Goal: Task Accomplishment & Management: Manage account settings

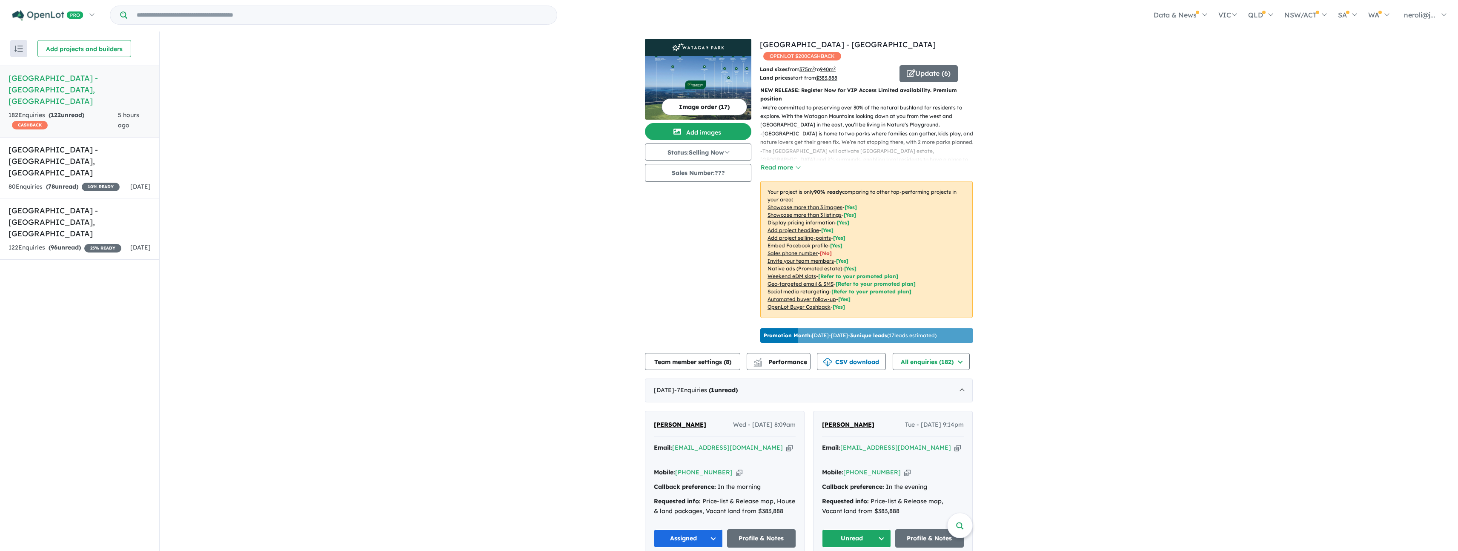
scroll to position [2, 0]
click at [1407, 83] on link "My Dashboard (4)" at bounding box center [1363, 80] width 174 height 19
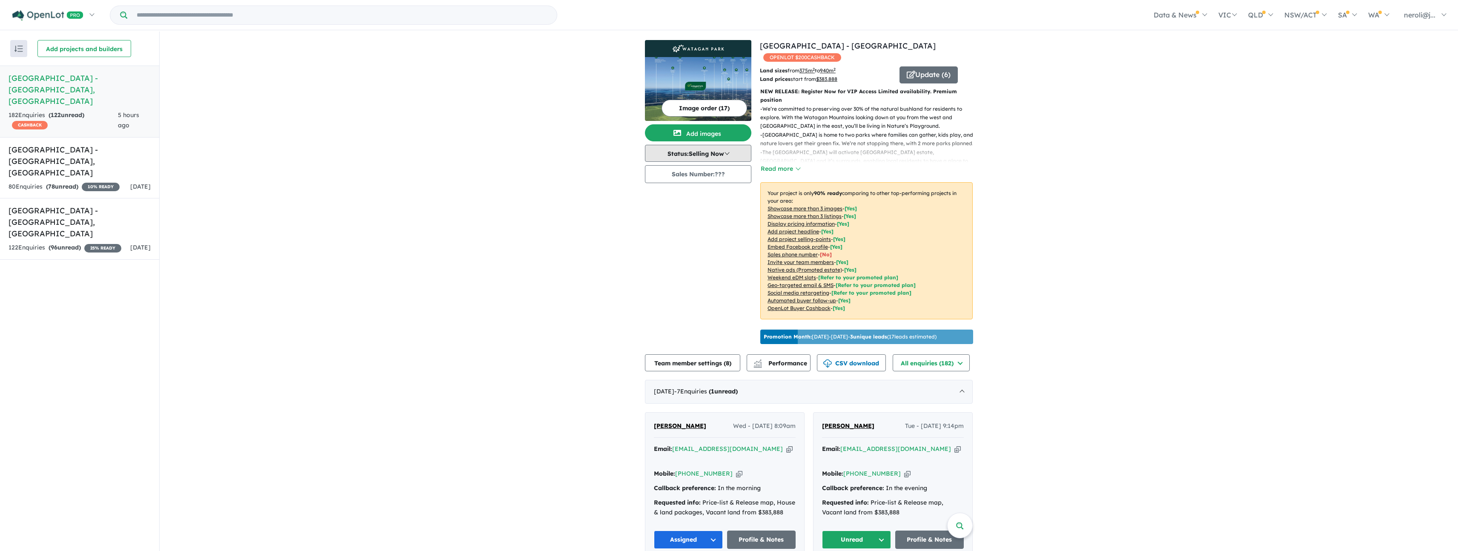
click at [726, 153] on button "Status: Selling Now" at bounding box center [698, 153] width 106 height 17
click at [683, 208] on button "Selling Now" at bounding box center [676, 212] width 63 height 20
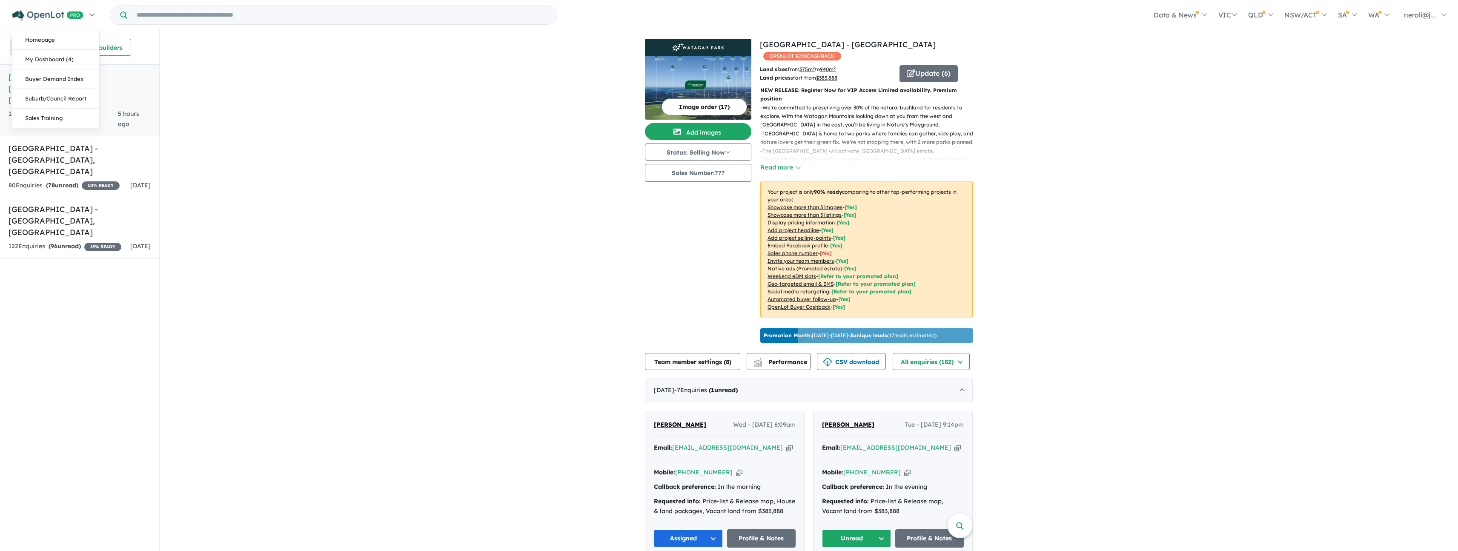
click at [83, 10] on link at bounding box center [52, 15] width 93 height 30
click at [78, 95] on link "[GEOGRAPHIC_DATA] - [GEOGRAPHIC_DATA] , [GEOGRAPHIC_DATA] 182 Enquir ies ( 122 …" at bounding box center [79, 100] width 159 height 72
click at [917, 76] on button "Update ( 6 )" at bounding box center [928, 73] width 58 height 17
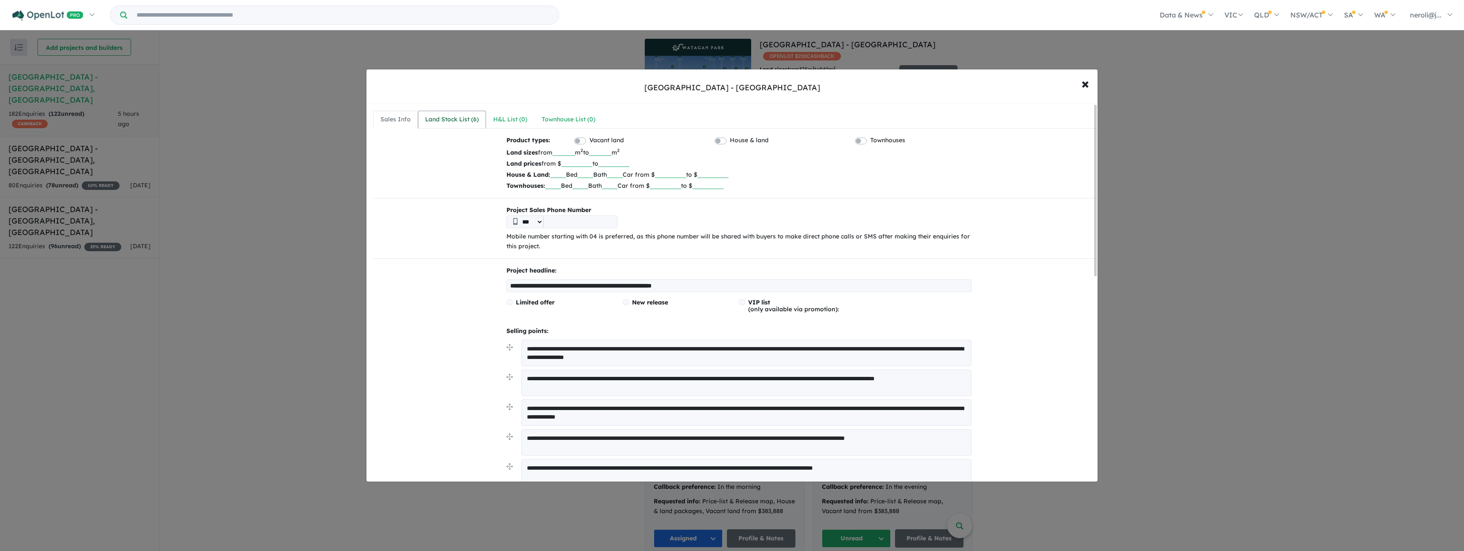
click at [479, 115] on link "Land Stock List ( 6 )" at bounding box center [452, 120] width 68 height 18
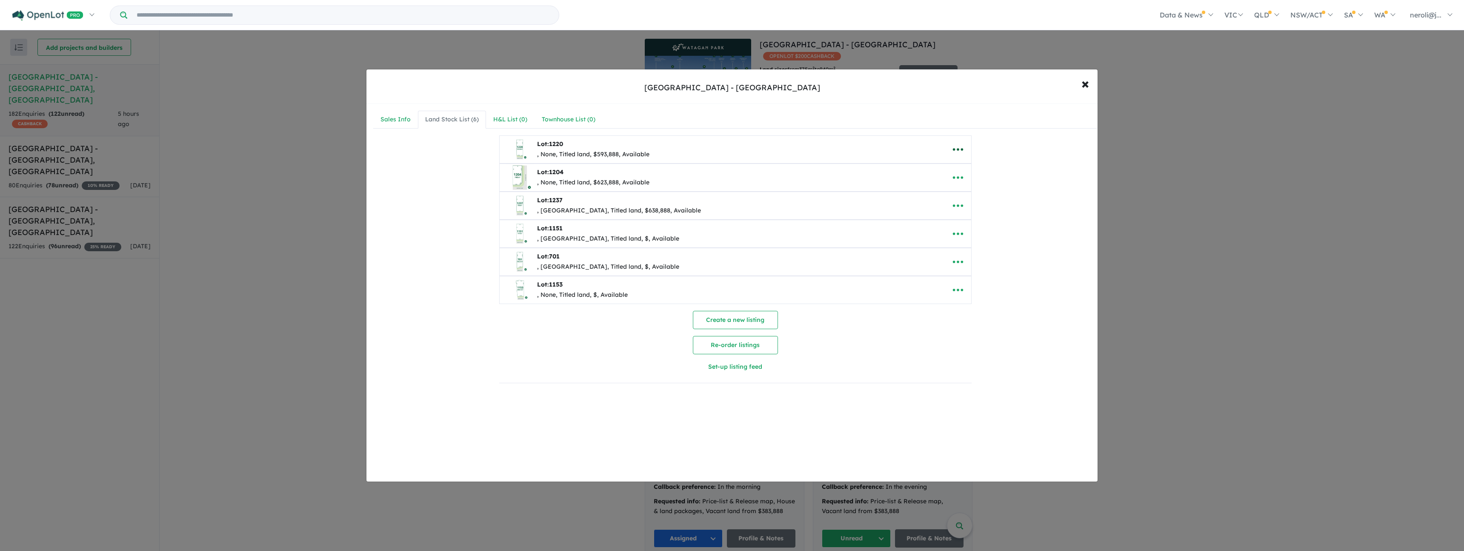
click at [955, 148] on icon "button" at bounding box center [958, 149] width 13 height 13
click at [978, 190] on link "Remove" at bounding box center [976, 190] width 63 height 20
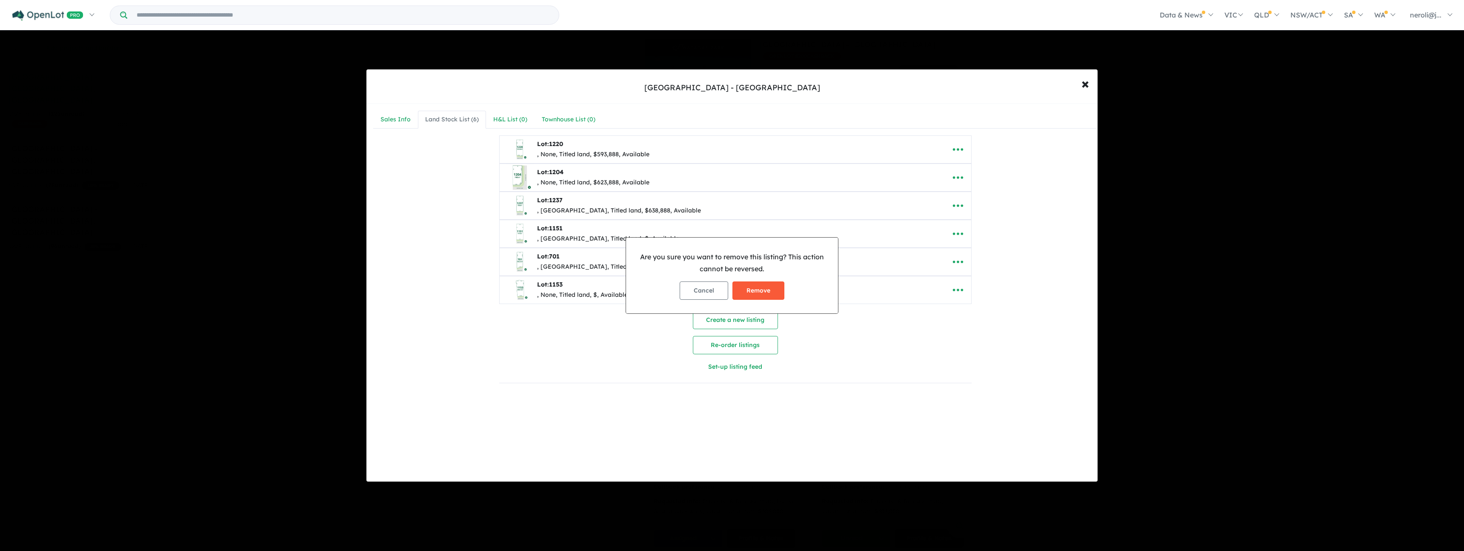
click at [764, 291] on button "Remove" at bounding box center [758, 290] width 52 height 18
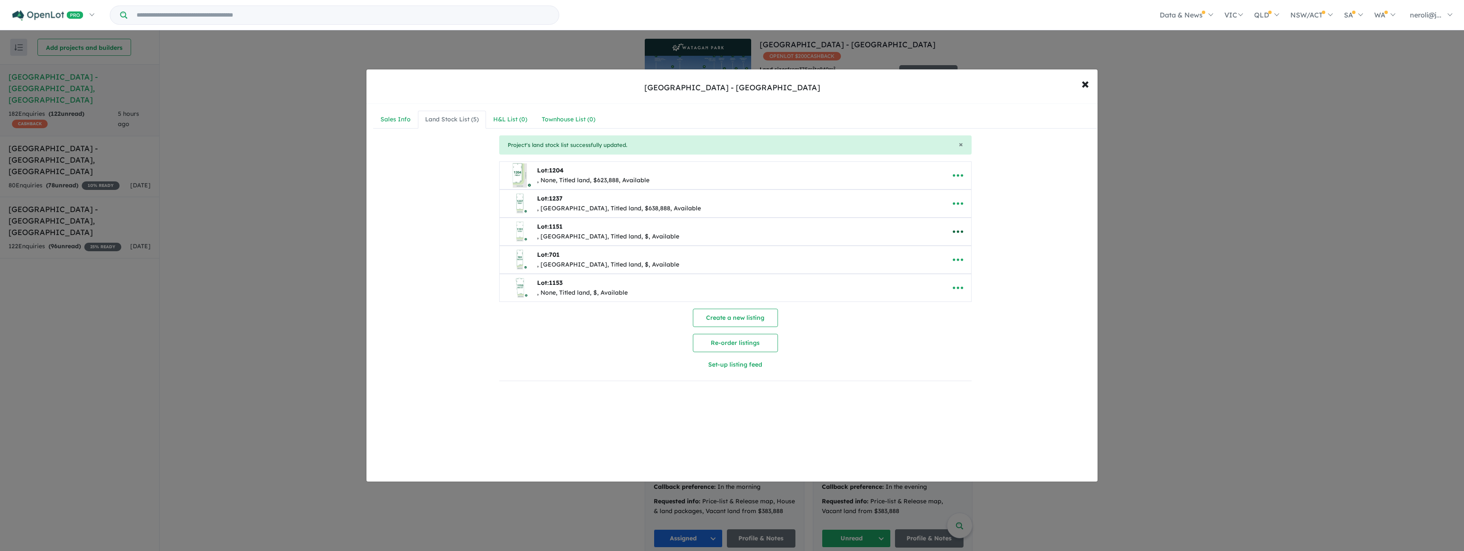
click at [957, 229] on icon "button" at bounding box center [958, 231] width 13 height 13
click at [973, 276] on link "Remove" at bounding box center [976, 272] width 63 height 20
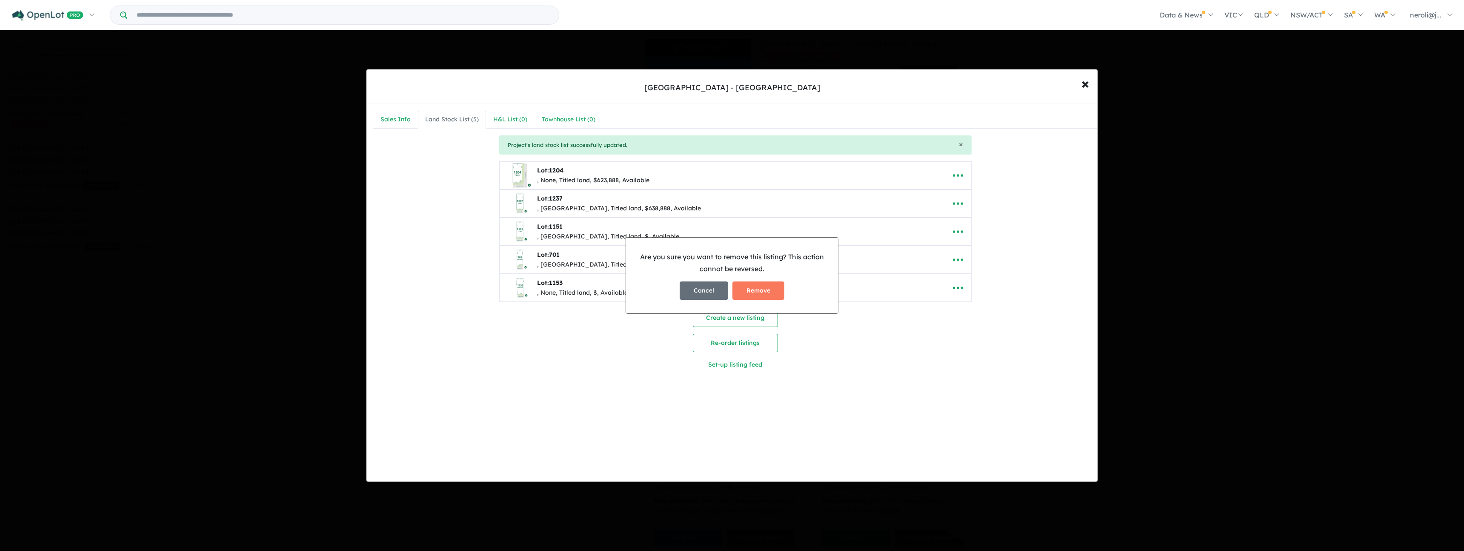
click at [697, 292] on button "Cancel" at bounding box center [704, 290] width 49 height 18
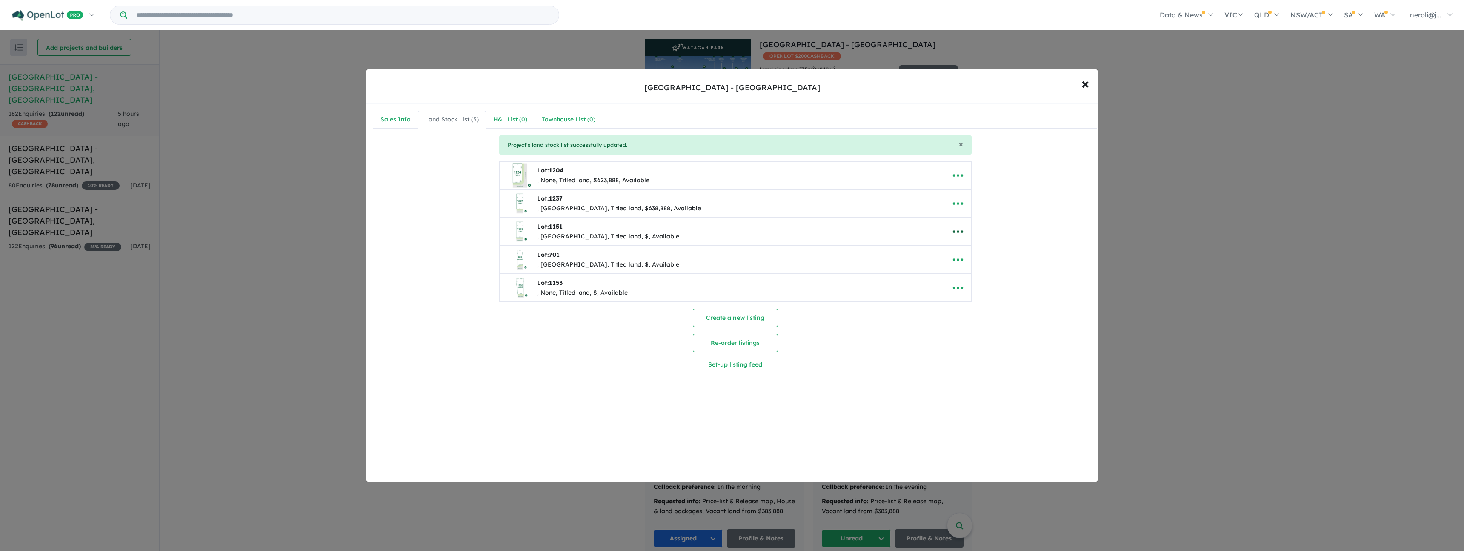
click at [963, 230] on button "button" at bounding box center [958, 232] width 26 height 20
click at [960, 231] on icon "button" at bounding box center [957, 231] width 10 height 3
click at [672, 227] on div "Lot: 1151 , [GEOGRAPHIC_DATA], Titled land, $, Available" at bounding box center [722, 231] width 432 height 27
click at [548, 228] on b "Lot: 1151" at bounding box center [550, 227] width 26 height 8
click at [519, 230] on img at bounding box center [519, 231] width 27 height 27
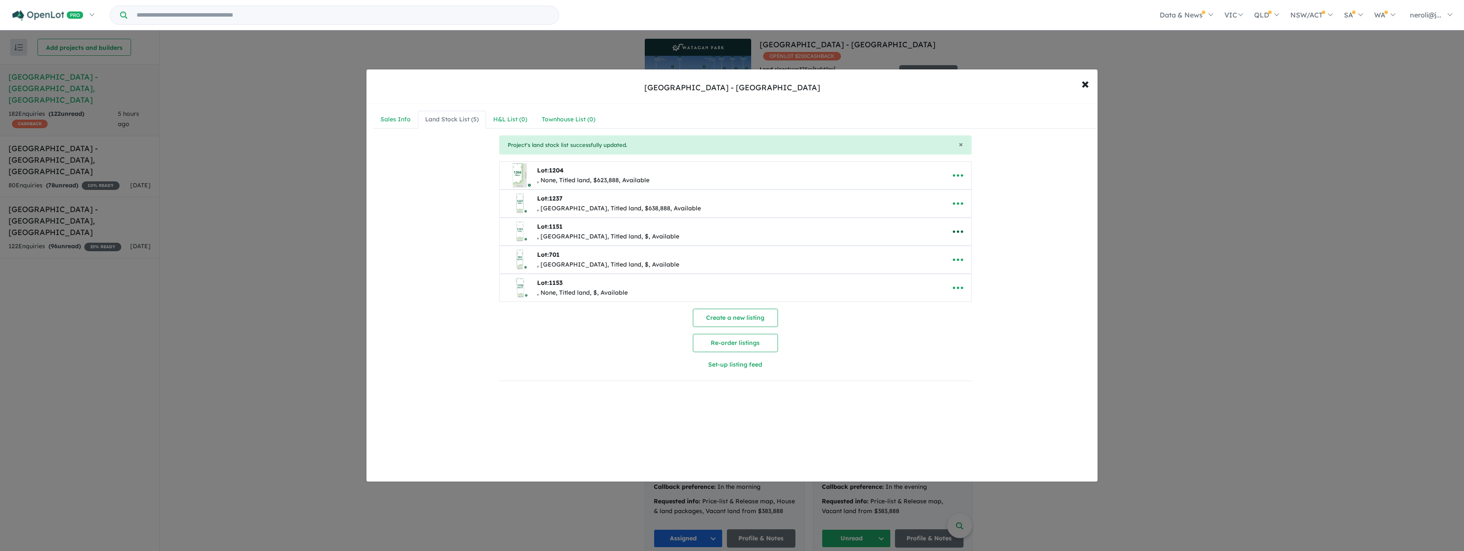
click at [949, 232] on button "button" at bounding box center [958, 232] width 26 height 20
click at [963, 251] on link "Edit" at bounding box center [976, 253] width 63 height 20
select select "**********"
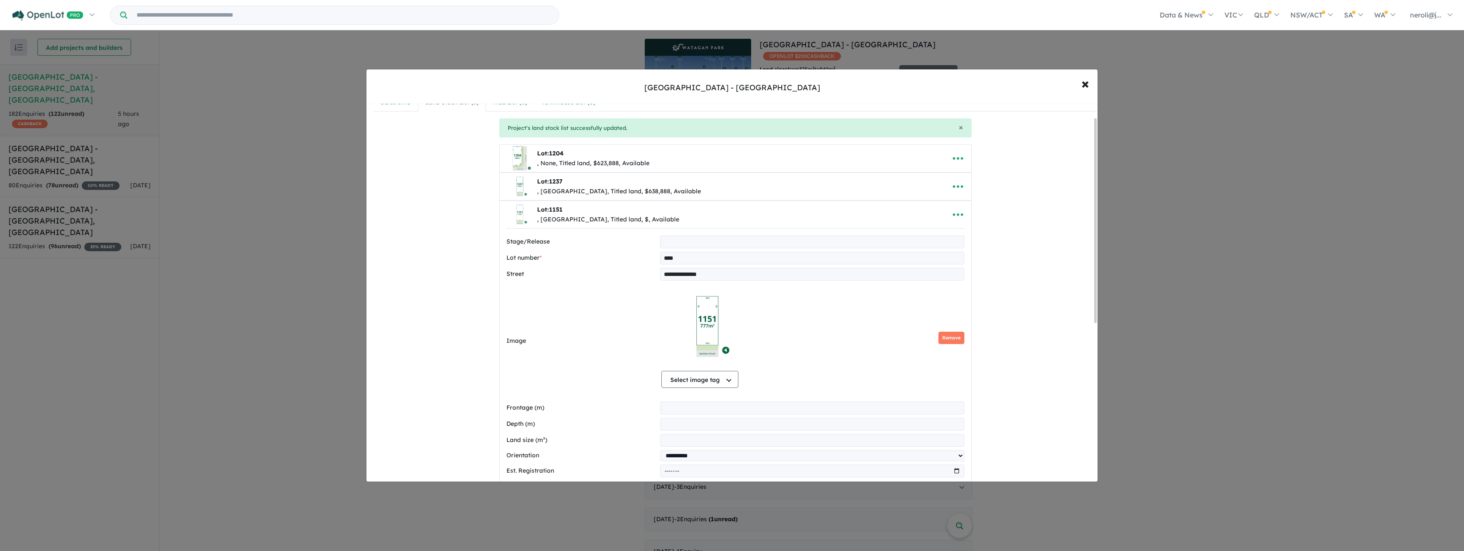
scroll to position [9, 0]
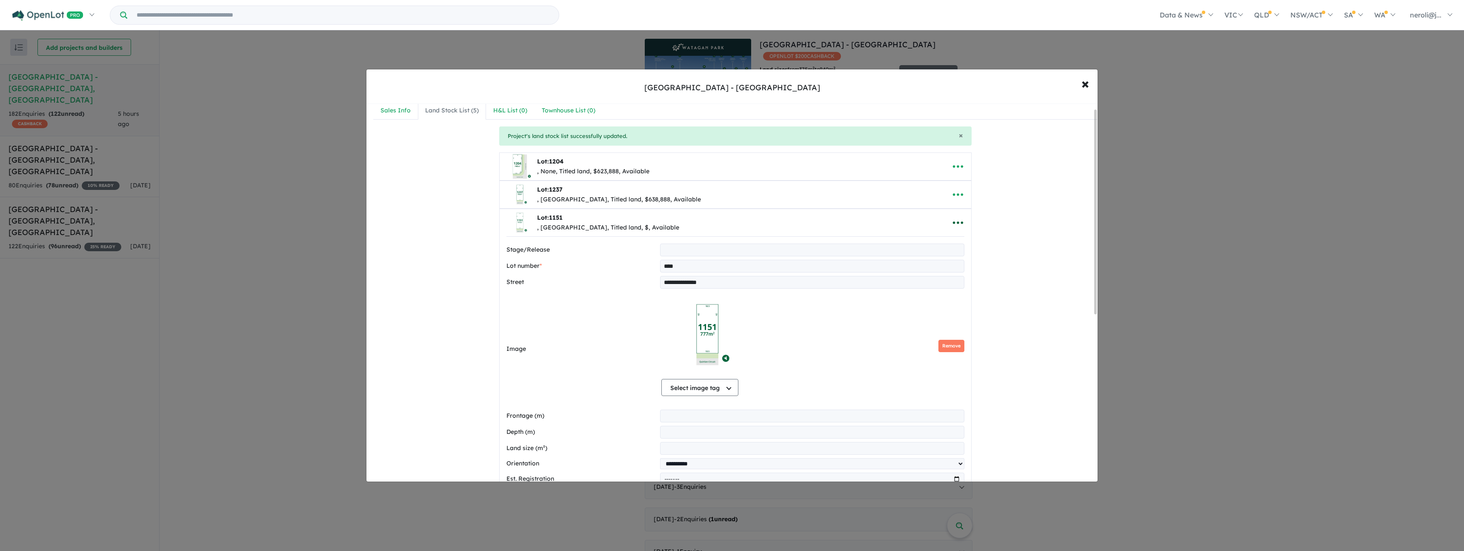
click at [955, 222] on icon "button" at bounding box center [957, 222] width 10 height 3
click at [965, 261] on link "Remove" at bounding box center [976, 263] width 63 height 20
select select "**********"
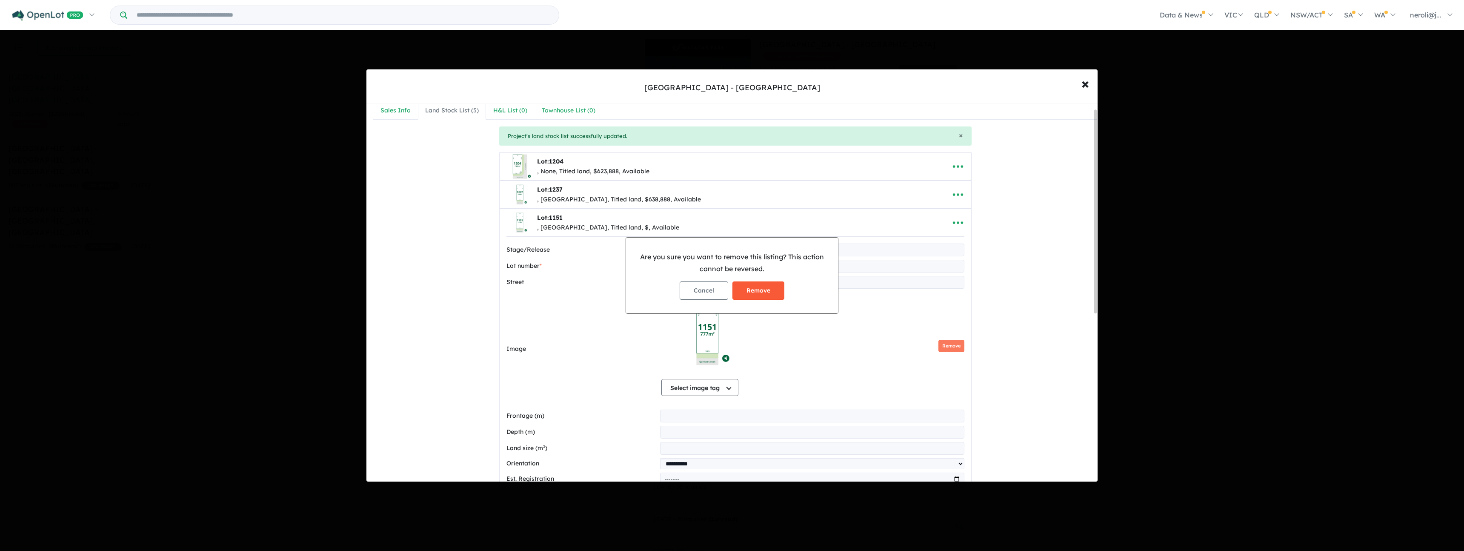
click at [762, 290] on button "Remove" at bounding box center [758, 290] width 52 height 18
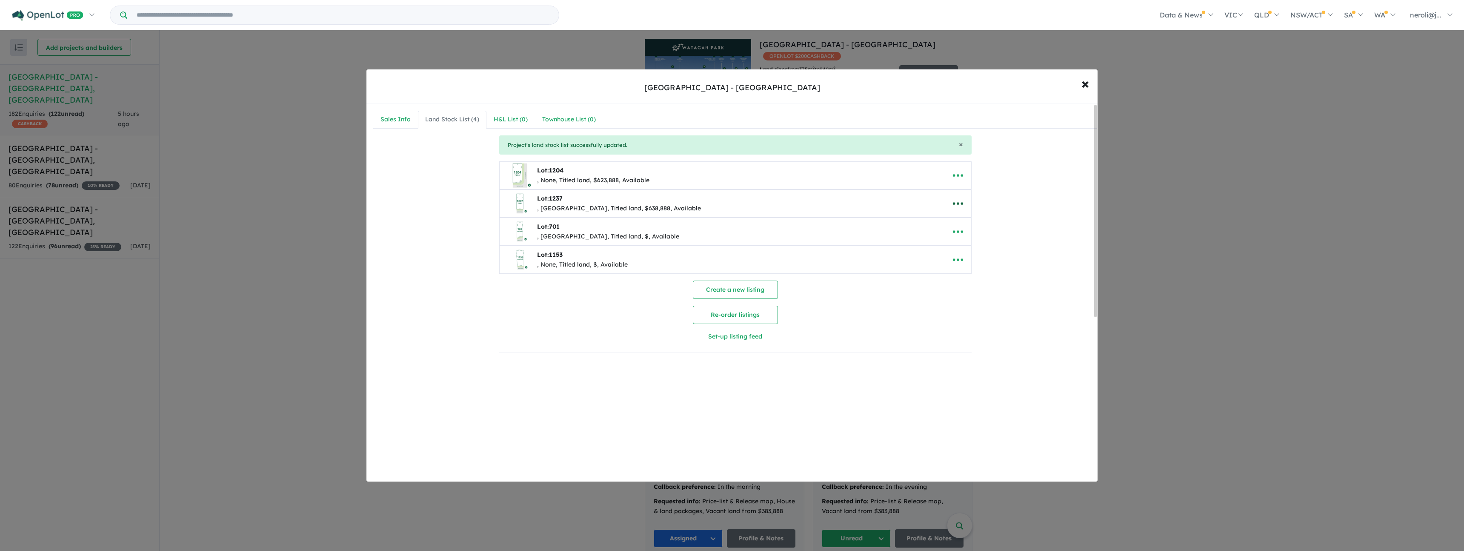
click at [953, 202] on icon "button" at bounding box center [958, 203] width 13 height 13
click at [957, 226] on link "Edit" at bounding box center [976, 224] width 63 height 20
select select "**********"
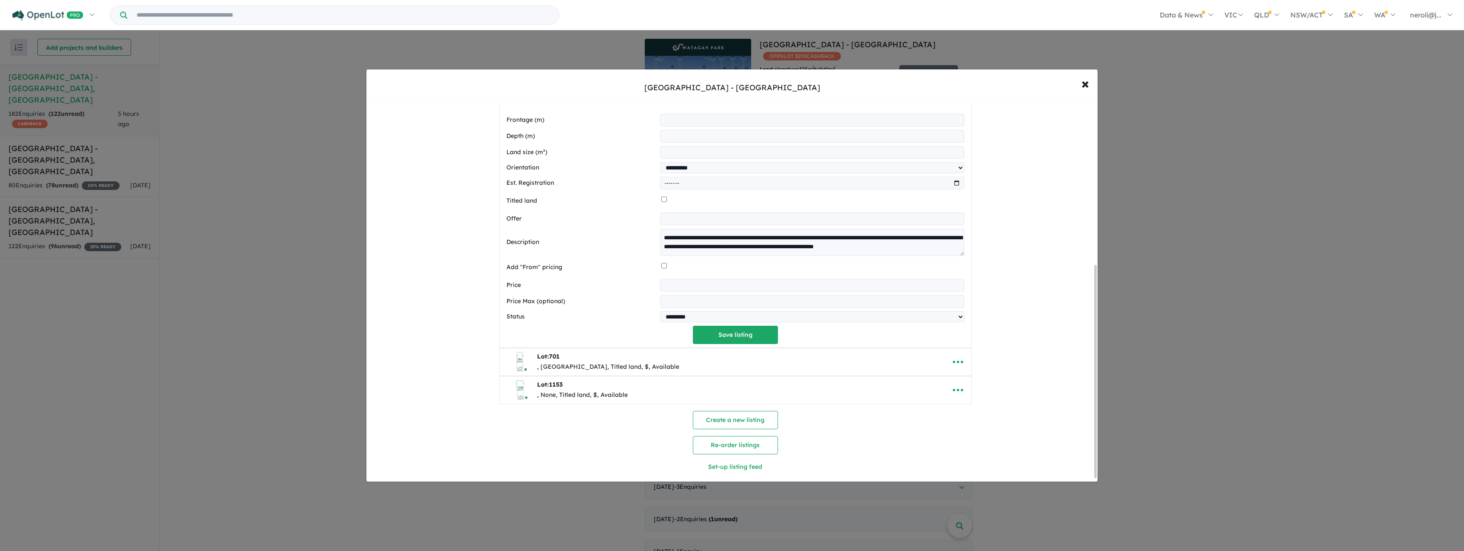
scroll to position [286, 0]
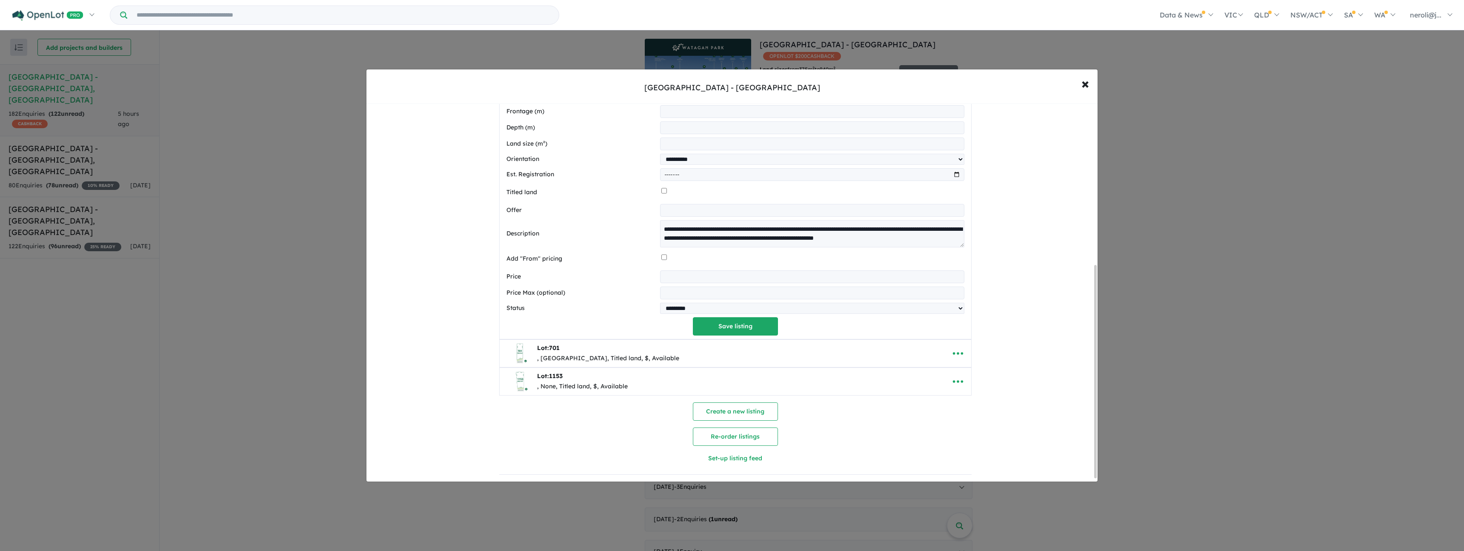
click at [789, 272] on input "*********" at bounding box center [812, 276] width 304 height 13
click at [720, 326] on button "Save listing" at bounding box center [735, 326] width 85 height 18
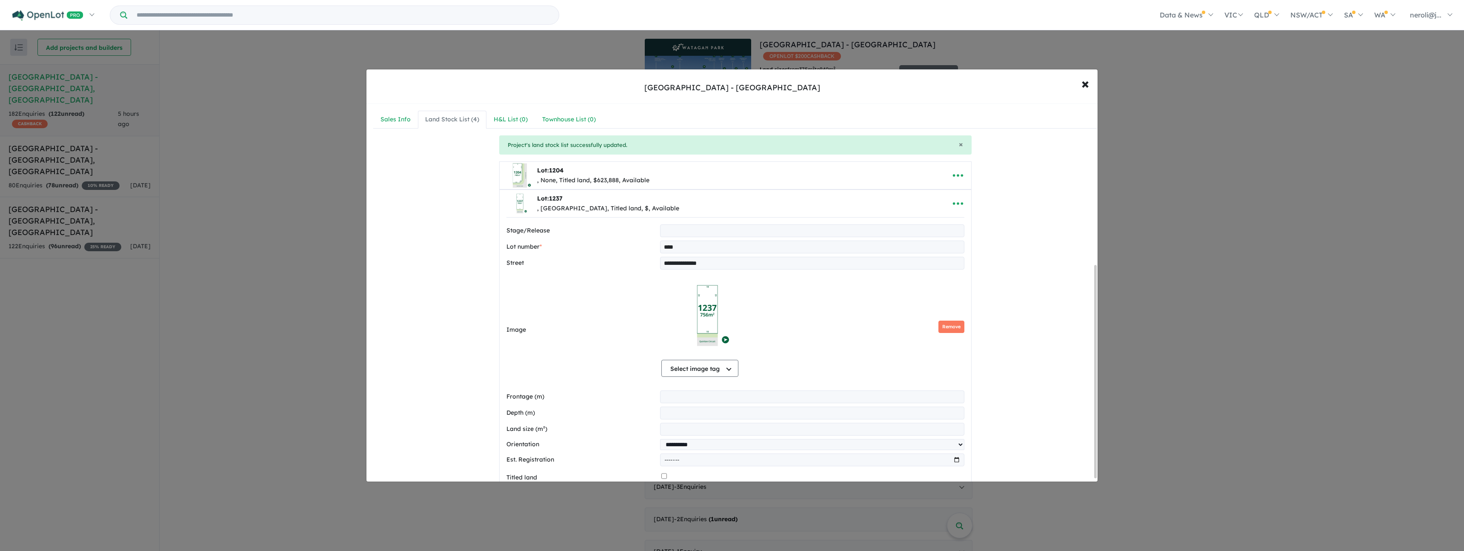
select select "**********"
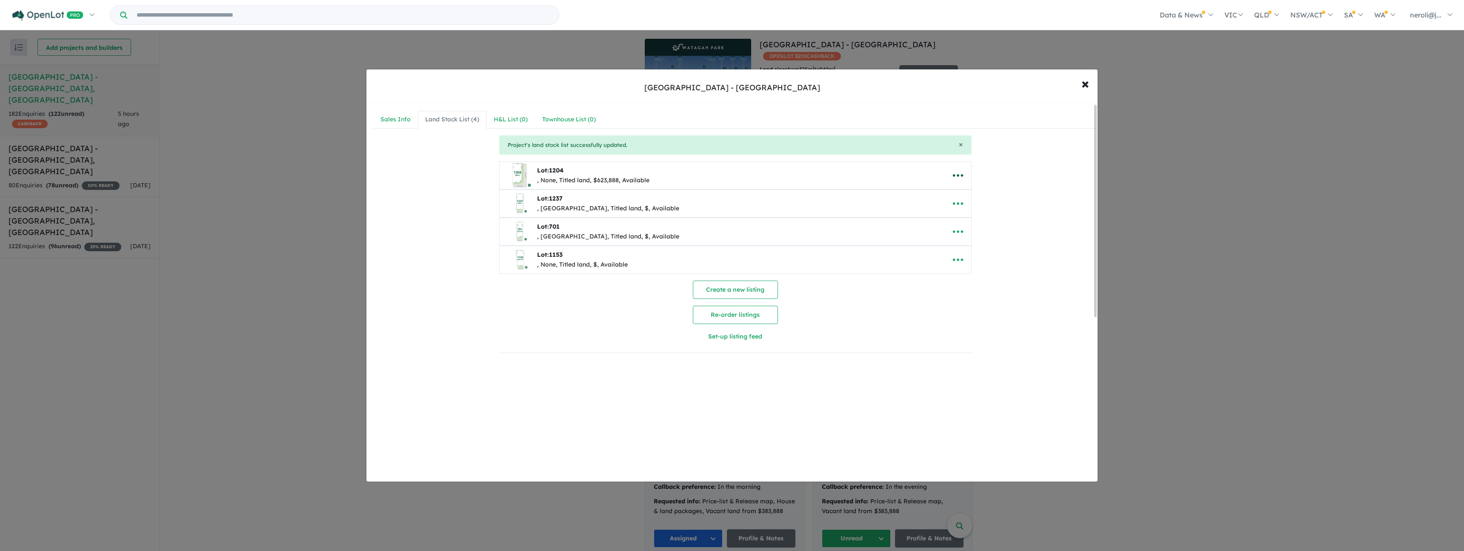
click at [954, 177] on icon "button" at bounding box center [958, 175] width 13 height 13
click at [968, 200] on link "Edit" at bounding box center [976, 196] width 63 height 20
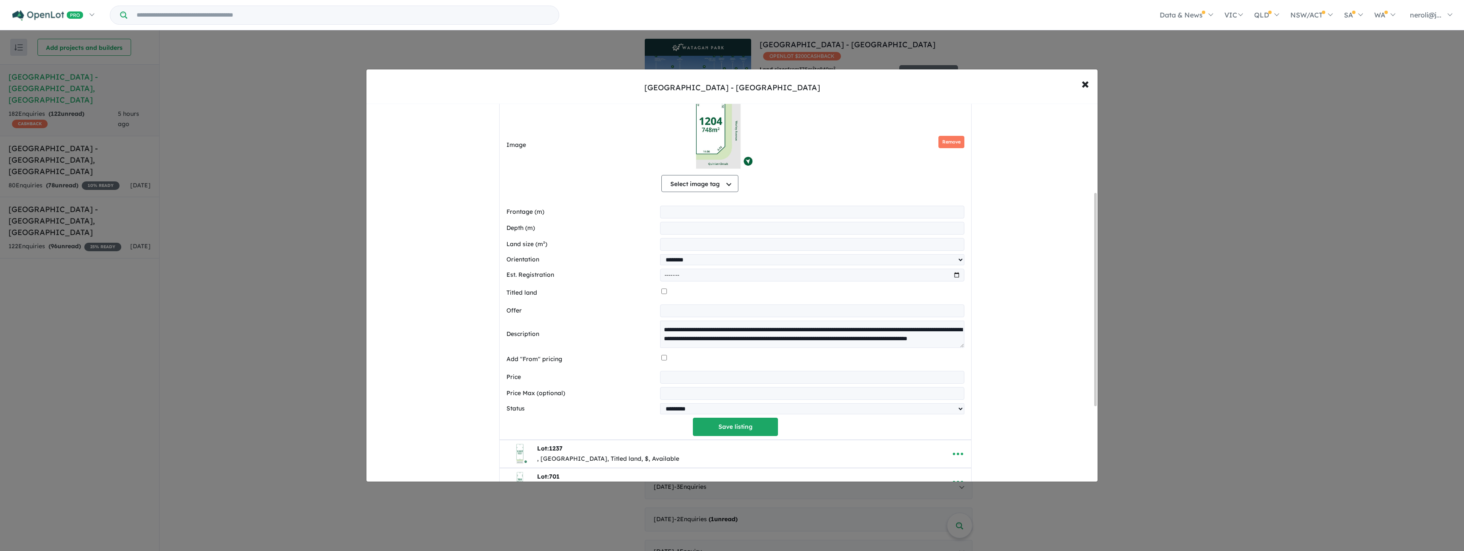
scroll to position [157, 0]
click at [703, 379] on input "*********" at bounding box center [812, 376] width 304 height 13
click at [732, 438] on div "**********" at bounding box center [736, 221] width 472 height 434
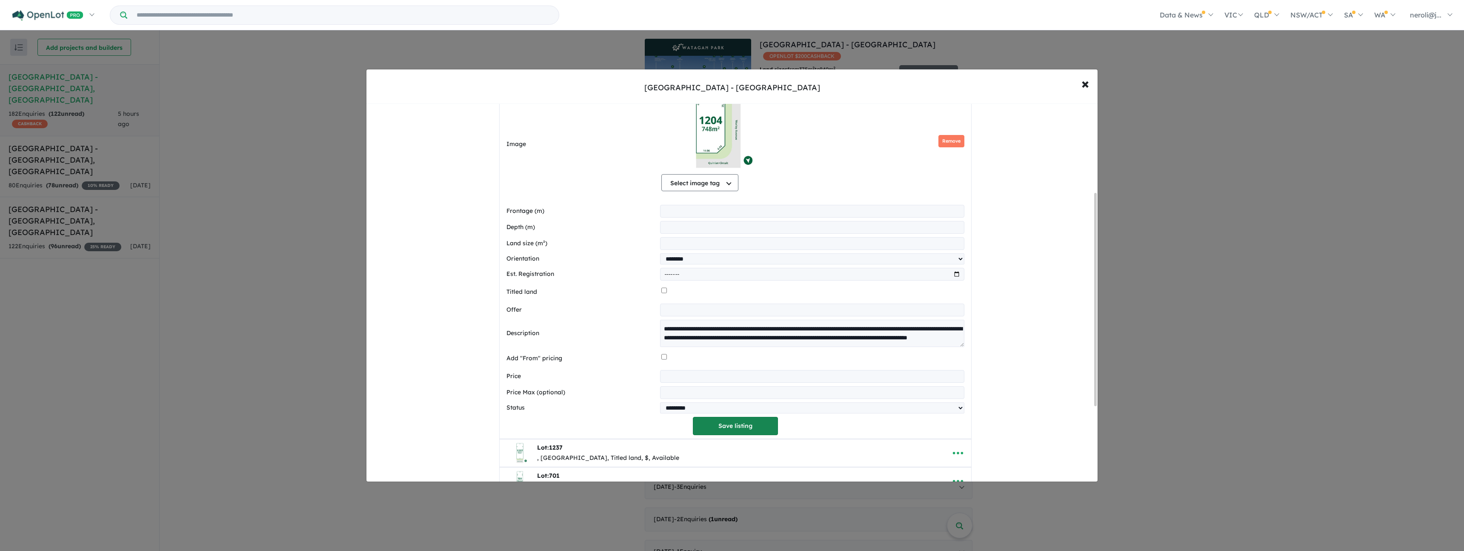
click at [734, 431] on button "Save listing" at bounding box center [735, 426] width 85 height 18
